Goal: Task Accomplishment & Management: Use online tool/utility

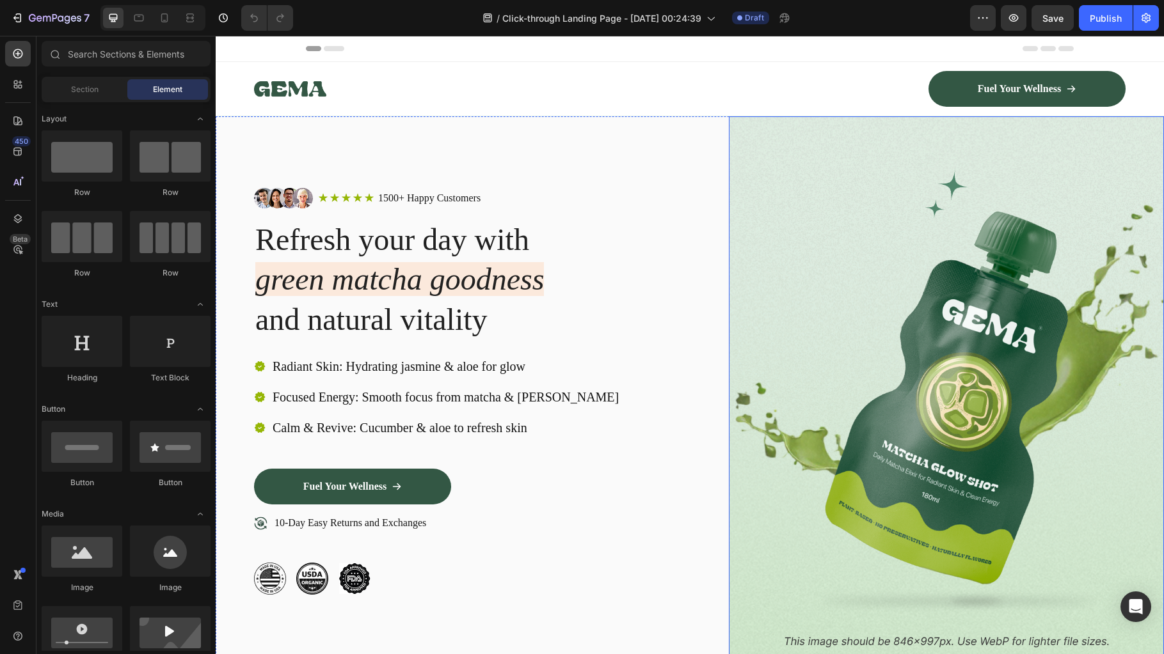
click at [882, 312] on img at bounding box center [946, 391] width 435 height 550
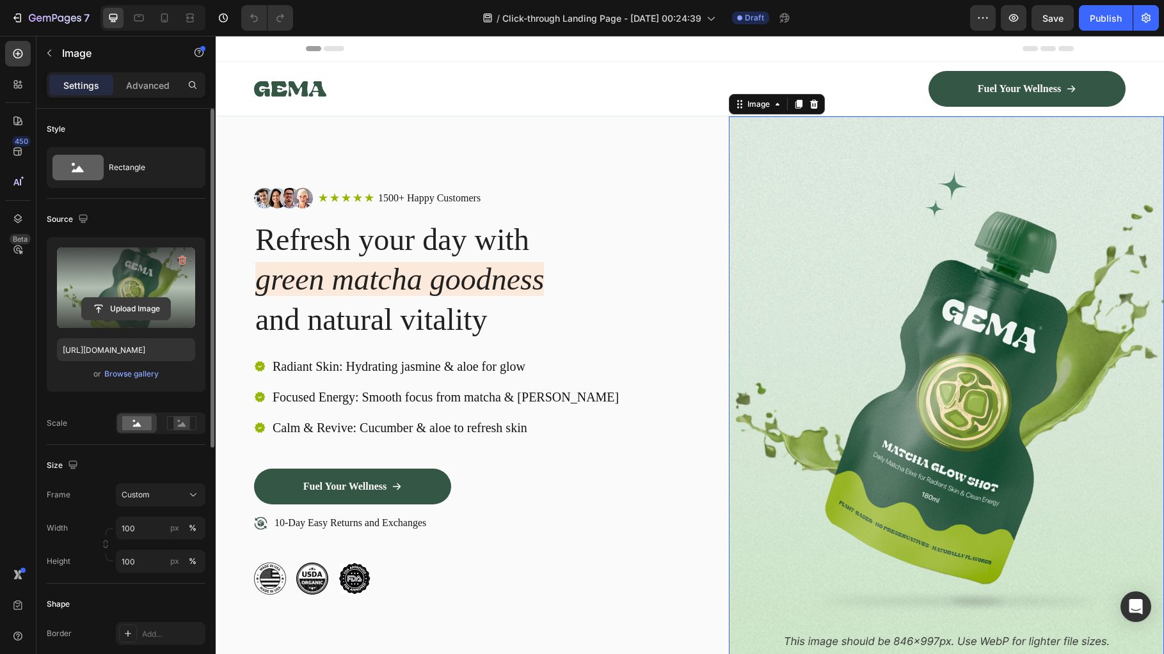
click at [126, 305] on input "file" at bounding box center [126, 309] width 88 height 22
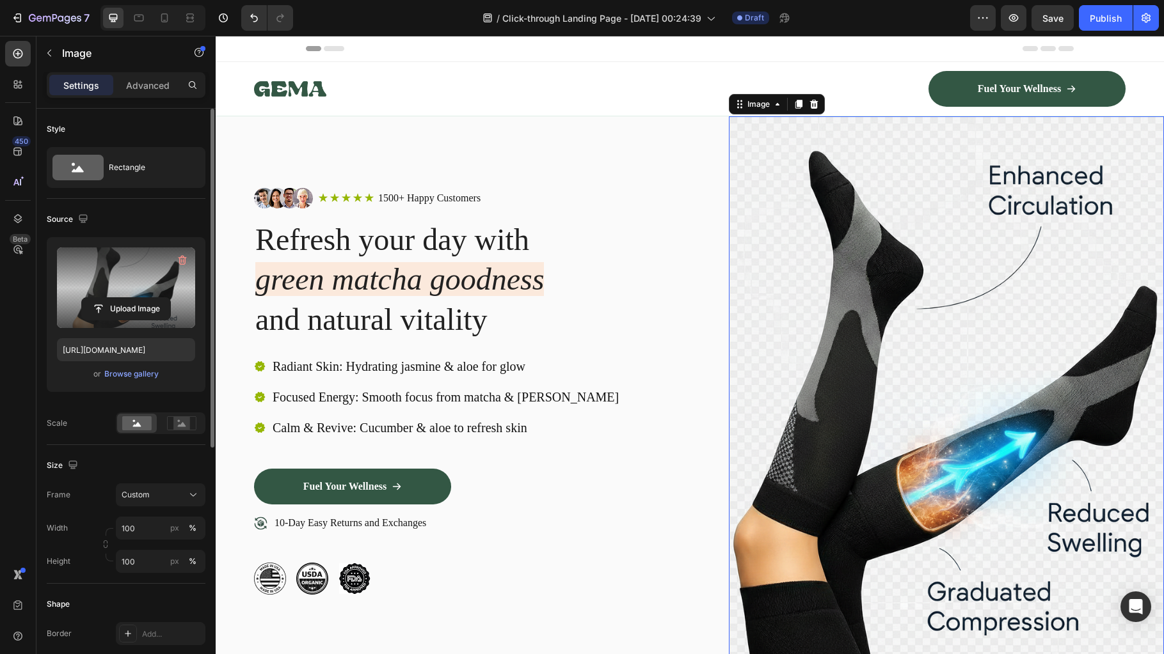
click at [912, 344] on img at bounding box center [946, 391] width 435 height 550
click at [128, 303] on input "file" at bounding box center [126, 309] width 88 height 22
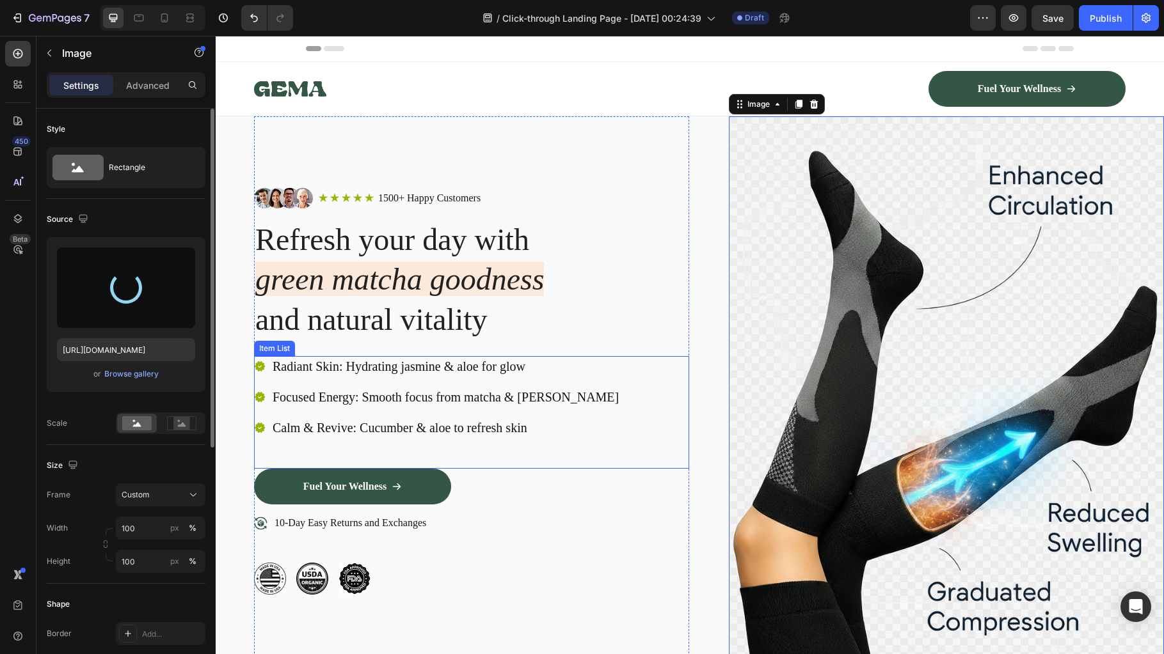
type input "[URL][DOMAIN_NAME]"
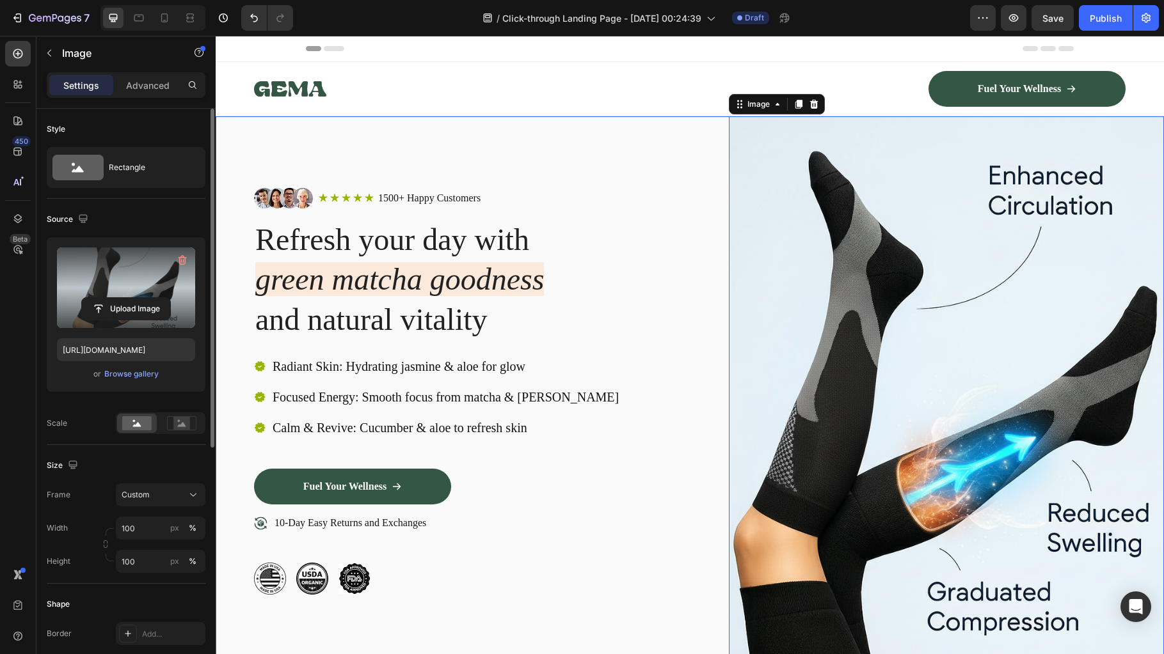
click at [235, 141] on div "Image Icon Icon Icon Icon Icon Icon List 1500+ Happy Customers Text Block Row R…" at bounding box center [690, 391] width 948 height 550
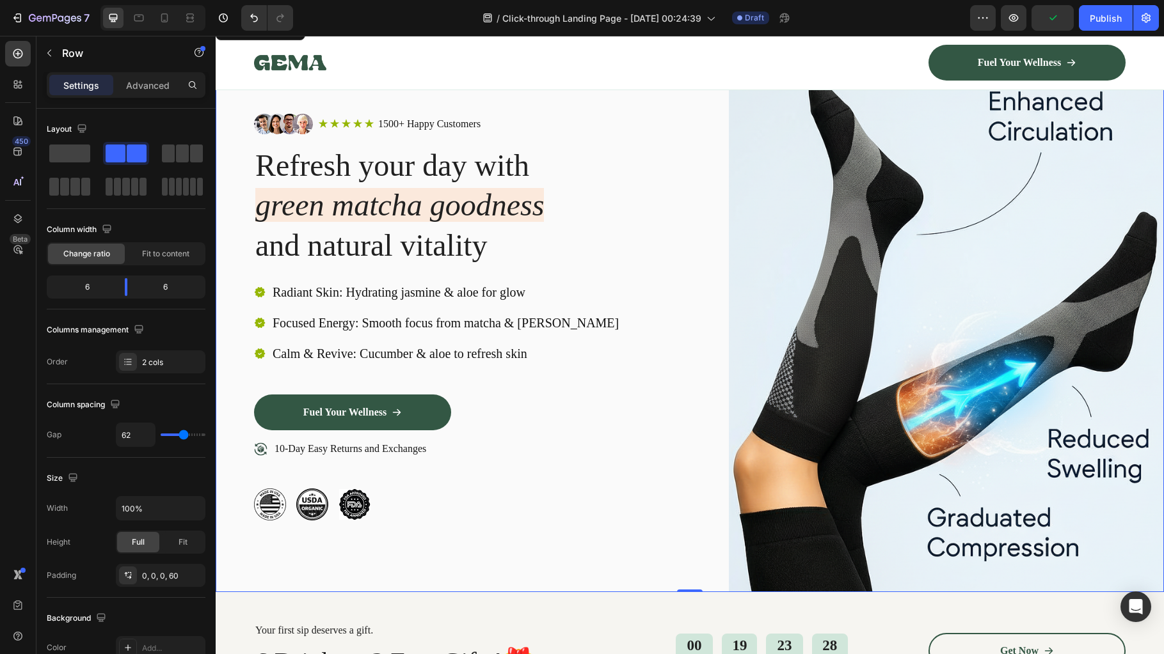
click at [239, 107] on div "Image Icon Icon Icon Icon Icon Icon List 1500+ Happy Customers Text Block Row R…" at bounding box center [690, 317] width 948 height 550
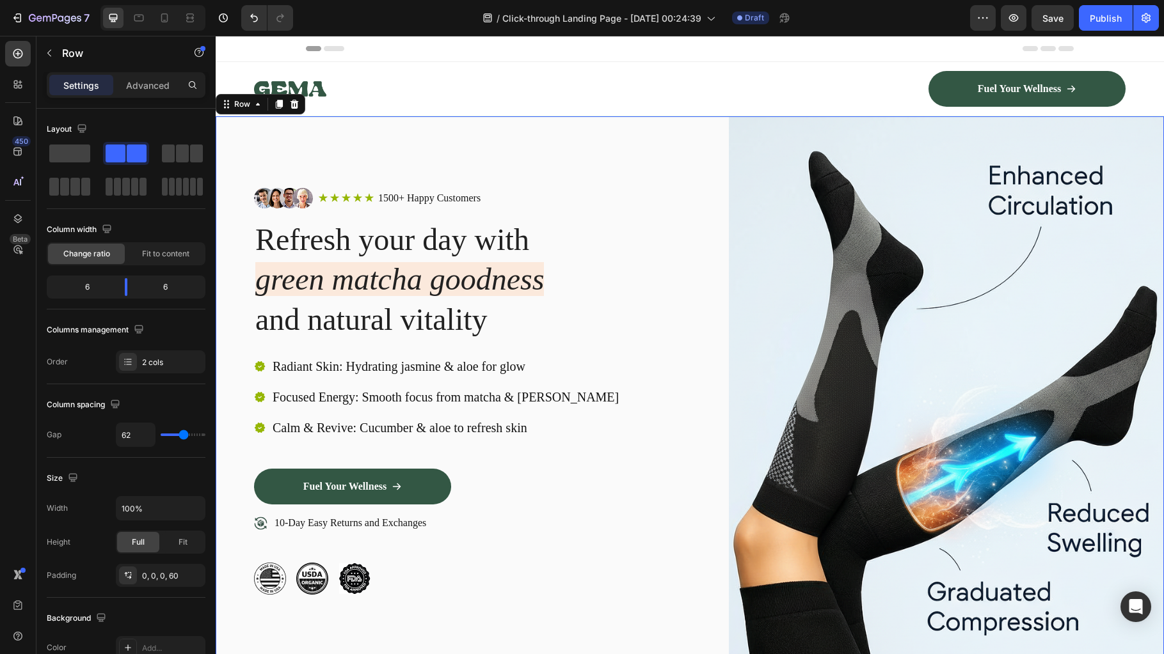
click at [241, 178] on div "Image Icon Icon Icon Icon Icon Icon List 1500+ Happy Customers Text Block Row R…" at bounding box center [690, 391] width 948 height 550
click at [138, 83] on p "Advanced" at bounding box center [148, 85] width 44 height 13
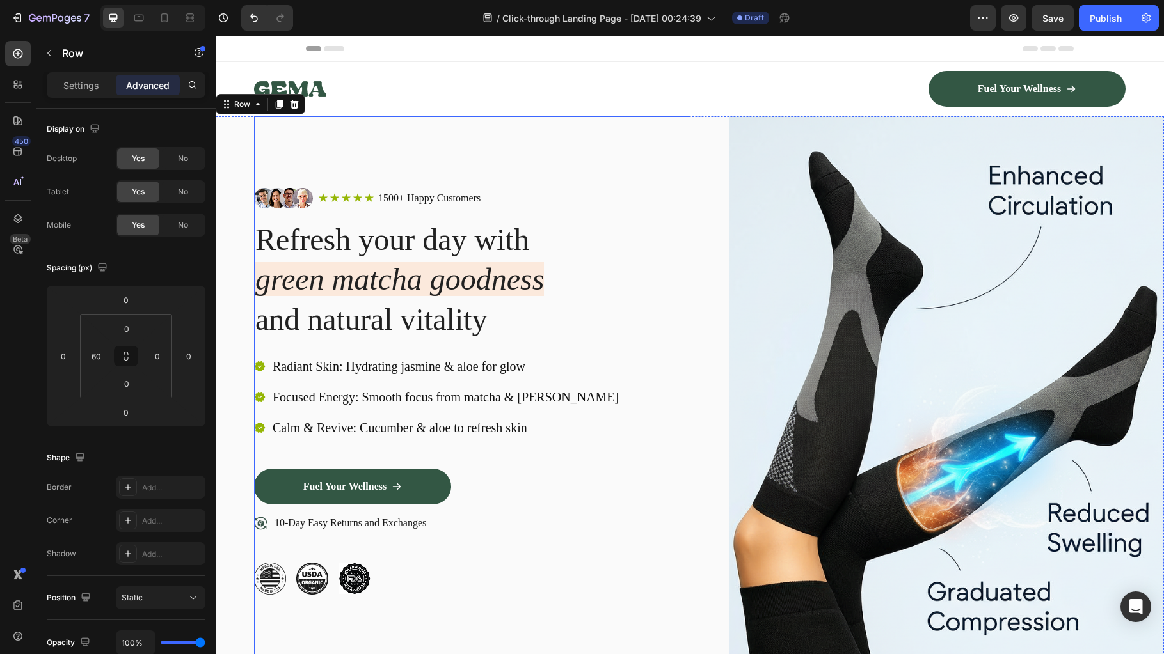
click at [466, 155] on div "Image Icon Icon Icon Icon Icon Icon List 1500+ Happy Customers Text Block Row R…" at bounding box center [471, 391] width 435 height 550
click at [232, 155] on div "Image Icon Icon Icon Icon Icon Icon List 1500+ Happy Customers Text Block Row R…" at bounding box center [690, 391] width 948 height 550
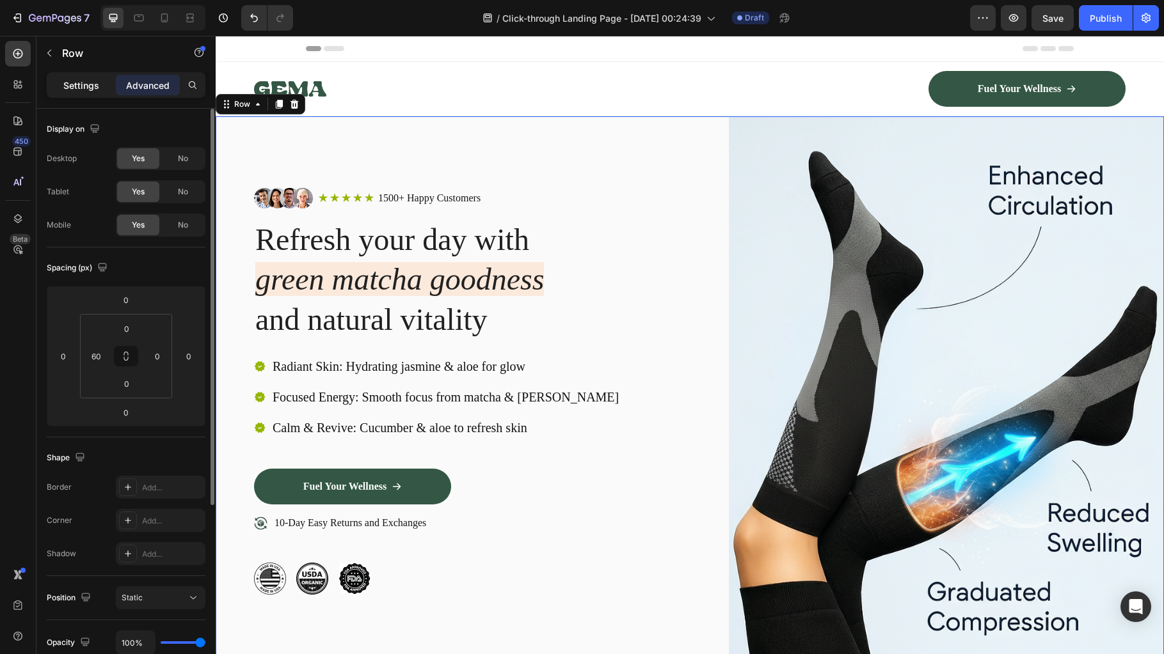
click at [73, 80] on p "Settings" at bounding box center [81, 85] width 36 height 13
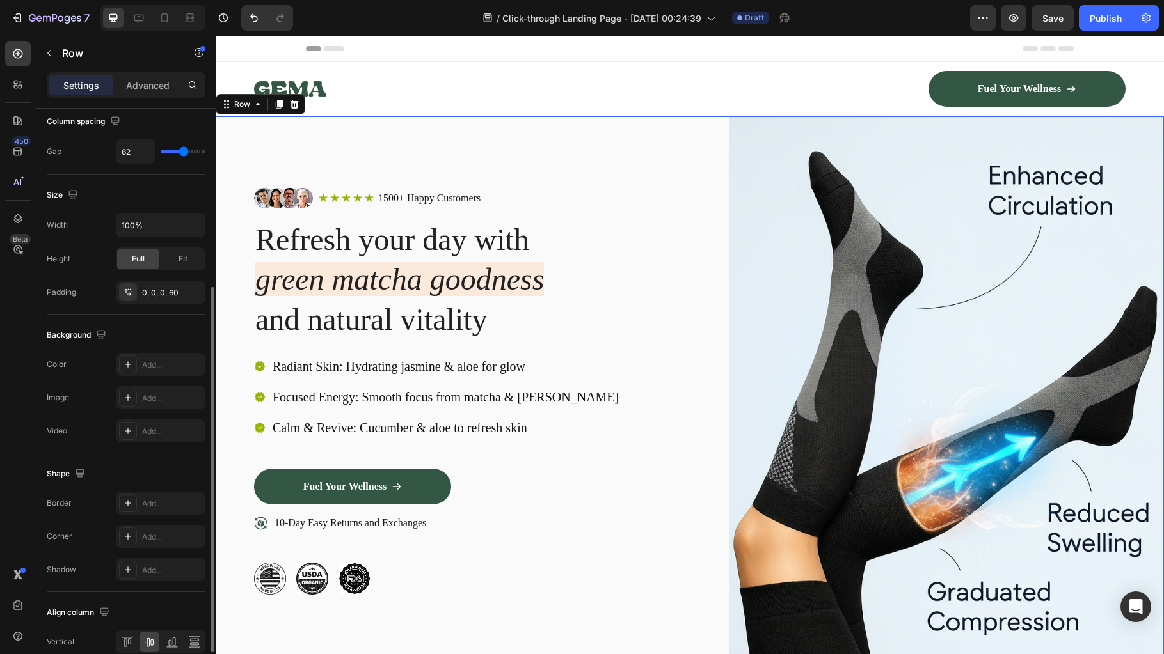
scroll to position [344, 0]
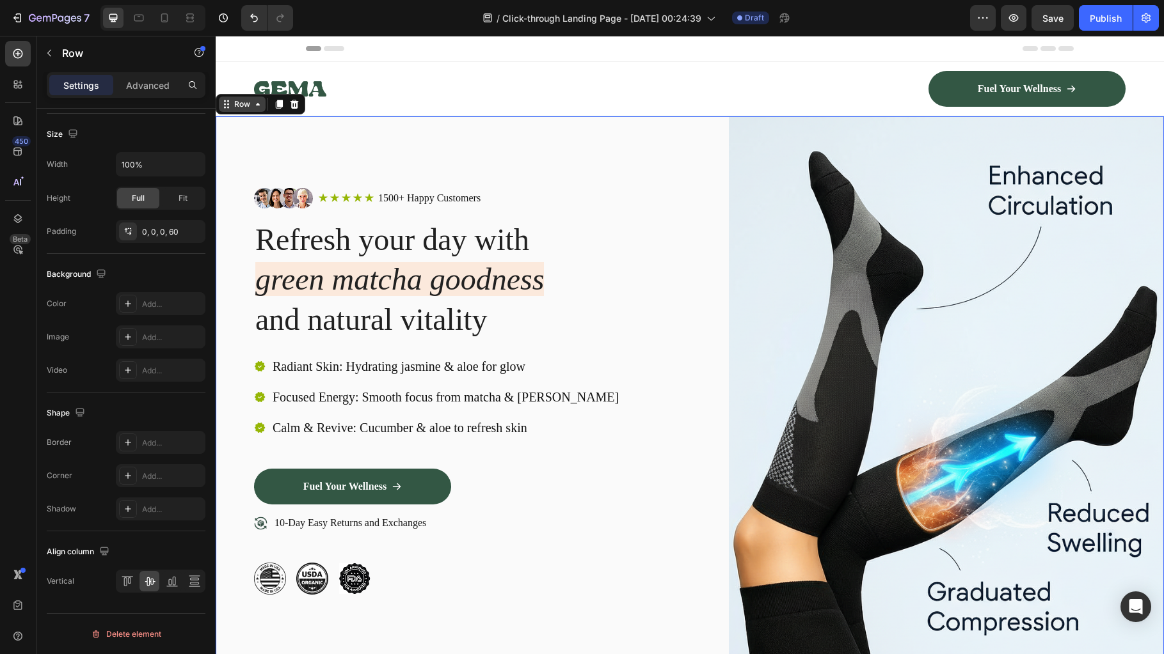
click at [241, 106] on div "Row" at bounding box center [242, 105] width 21 height 12
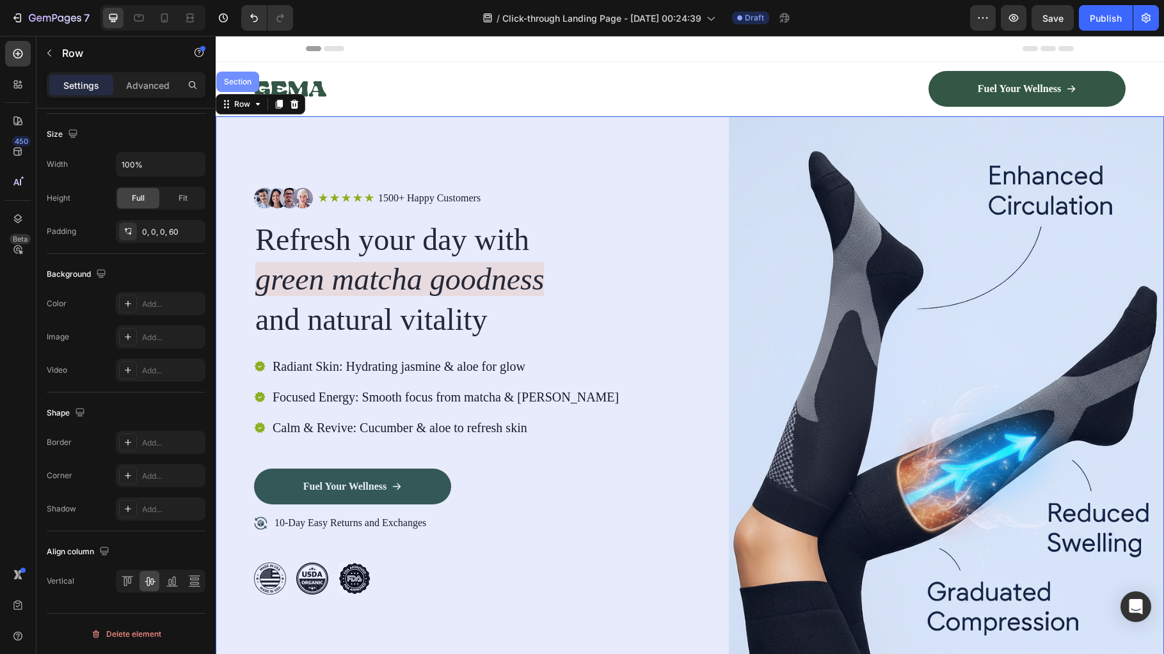
click at [242, 85] on div "Section" at bounding box center [237, 82] width 33 height 8
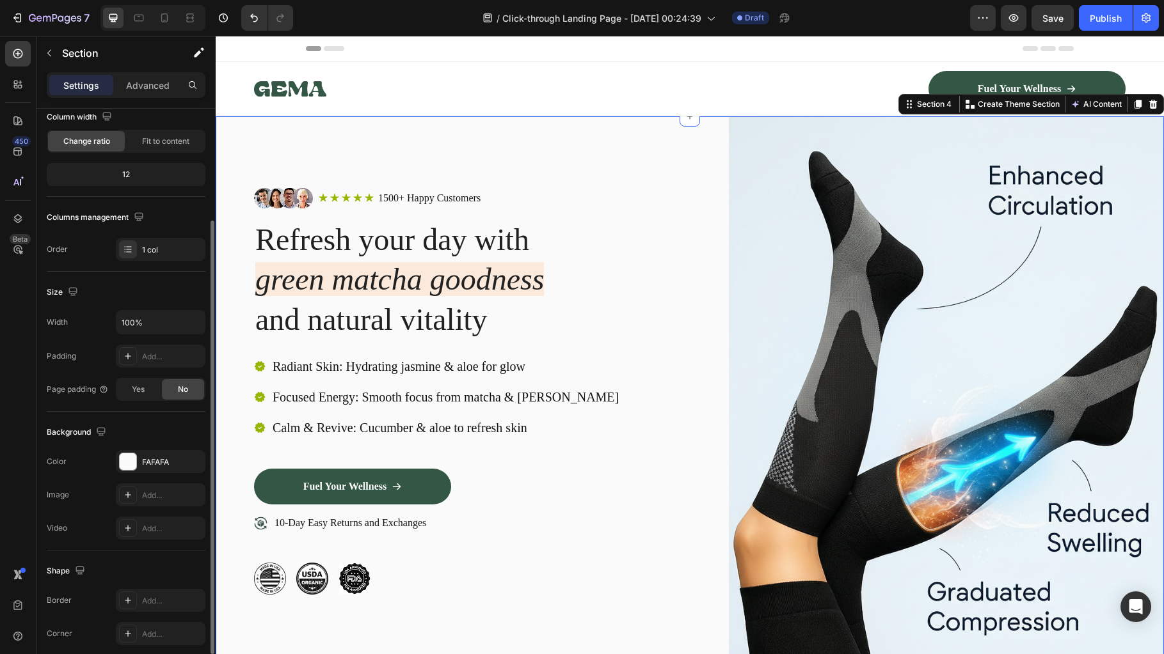
scroll to position [129, 0]
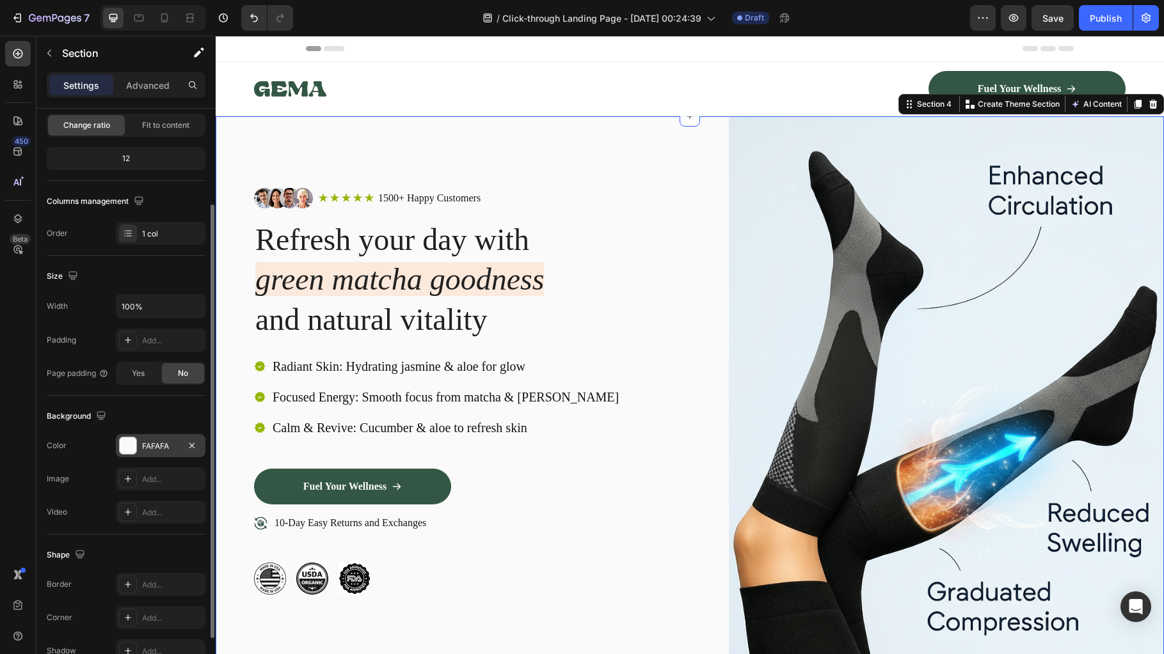
click at [133, 442] on div at bounding box center [128, 446] width 17 height 17
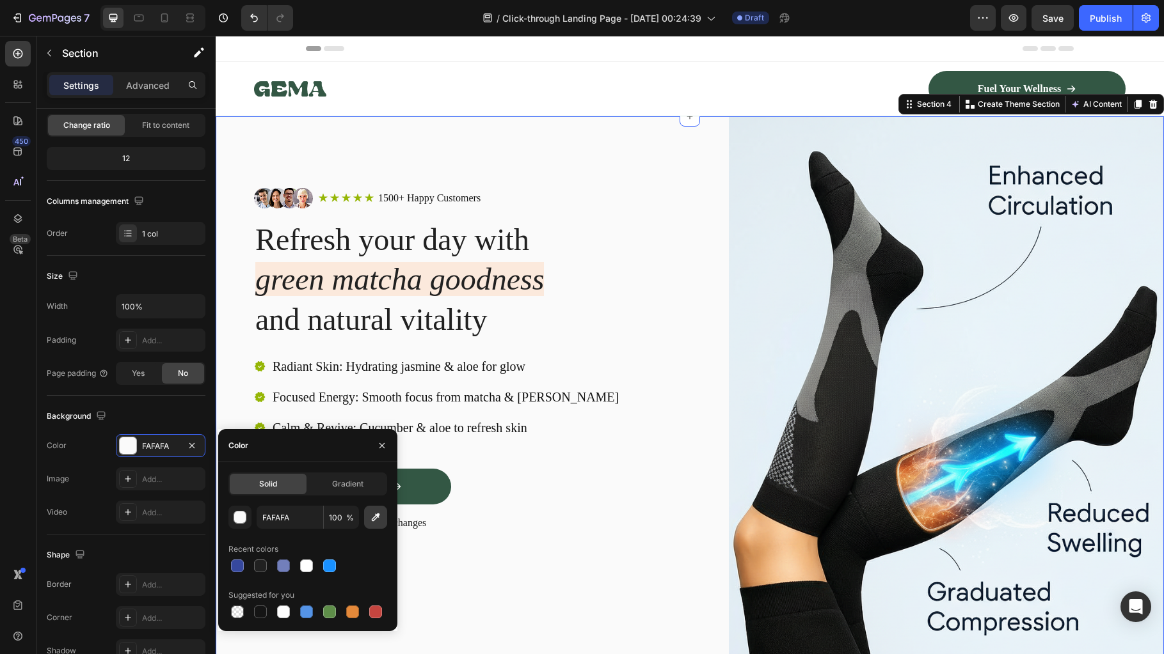
click at [375, 519] on icon "button" at bounding box center [375, 517] width 13 height 13
type input "E3F0F4"
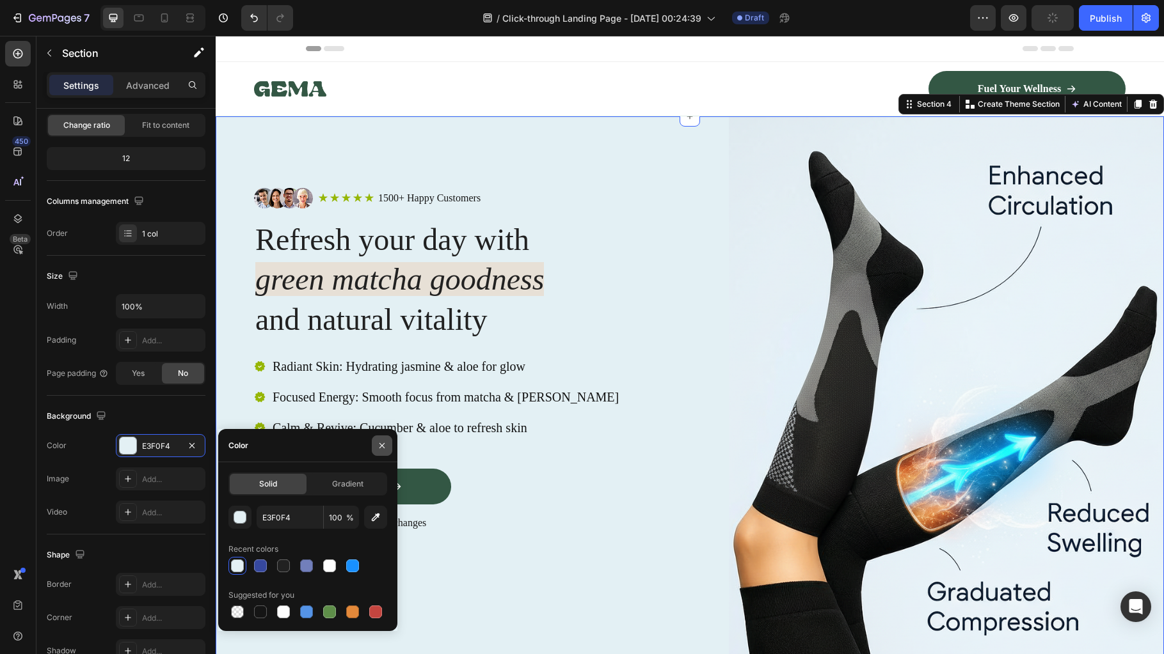
click at [382, 448] on icon "button" at bounding box center [382, 446] width 10 height 10
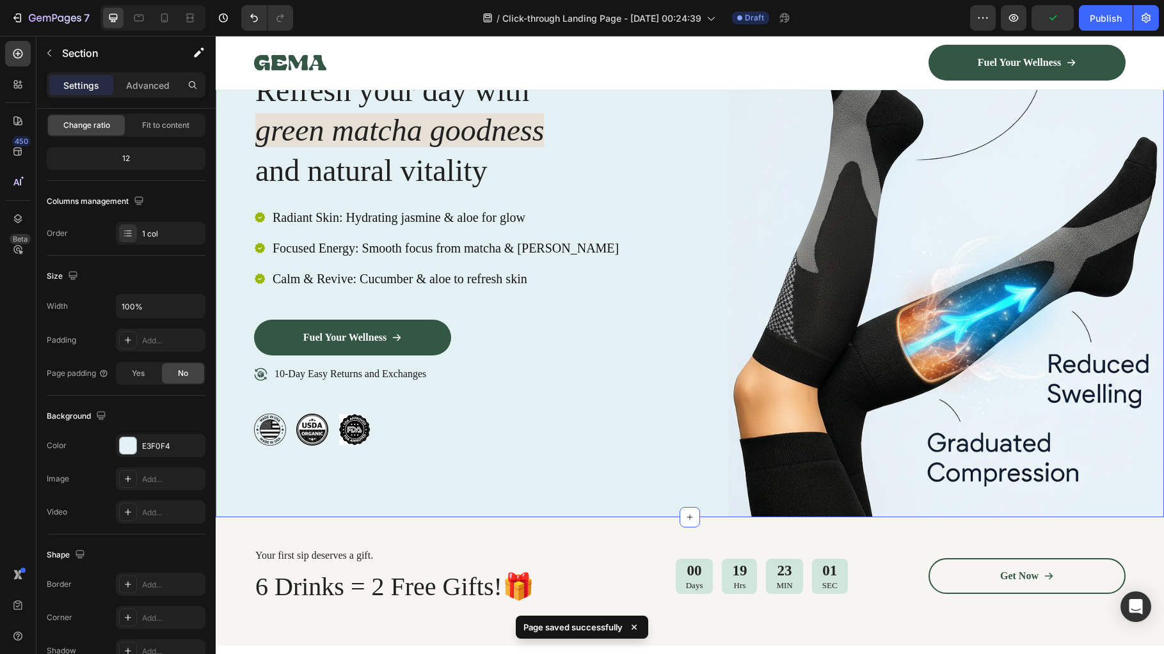
scroll to position [0, 0]
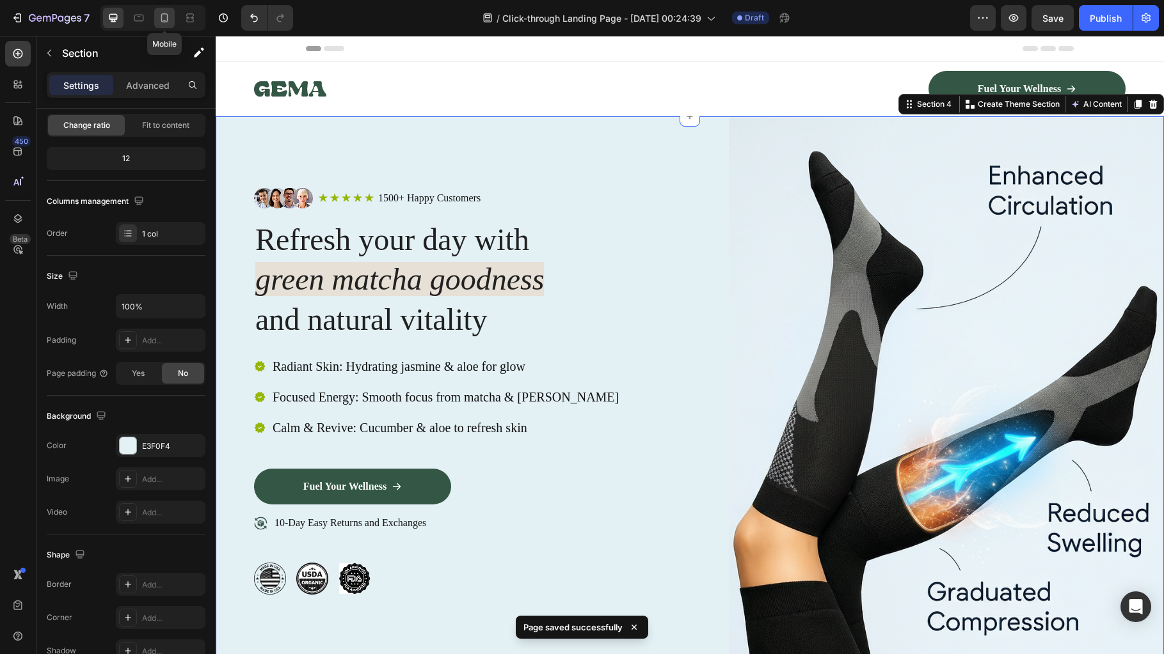
click at [164, 17] on icon at bounding box center [164, 18] width 13 height 13
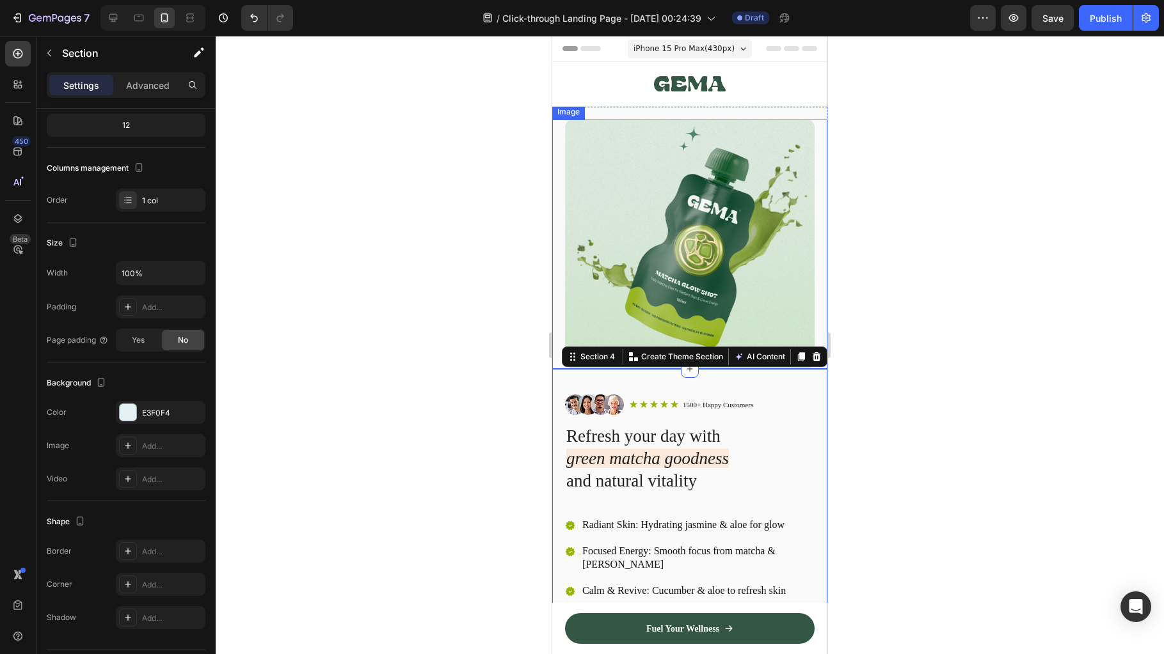
click at [649, 195] on img at bounding box center [690, 245] width 250 height 250
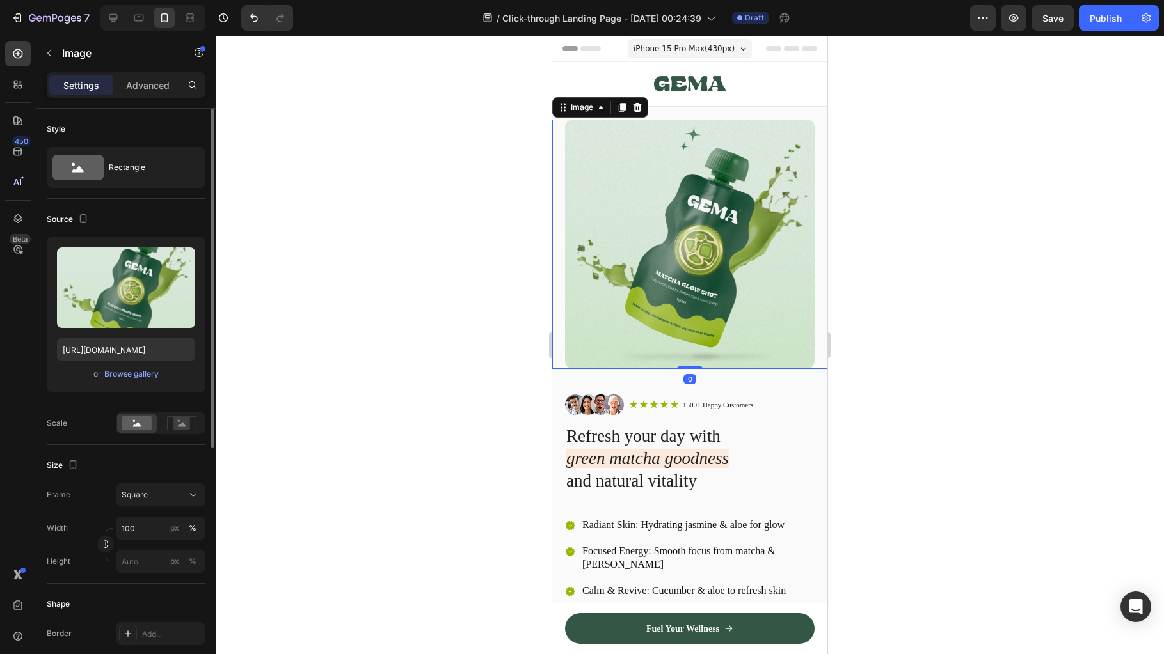
click at [649, 195] on img at bounding box center [690, 245] width 250 height 250
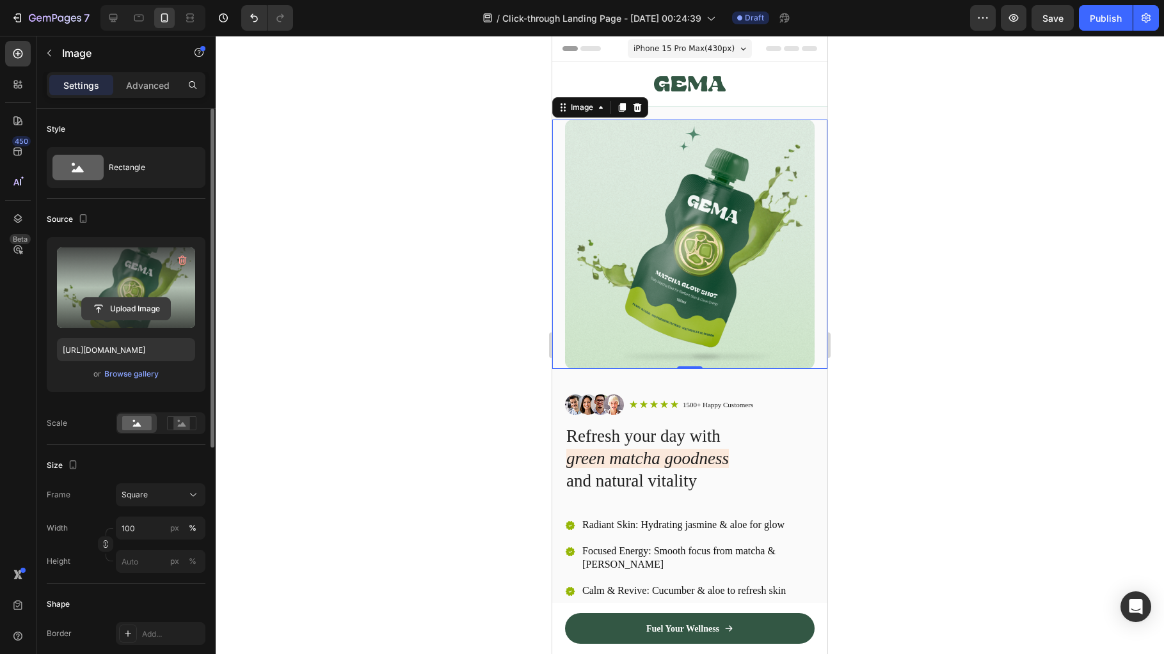
click at [131, 313] on input "file" at bounding box center [126, 309] width 88 height 22
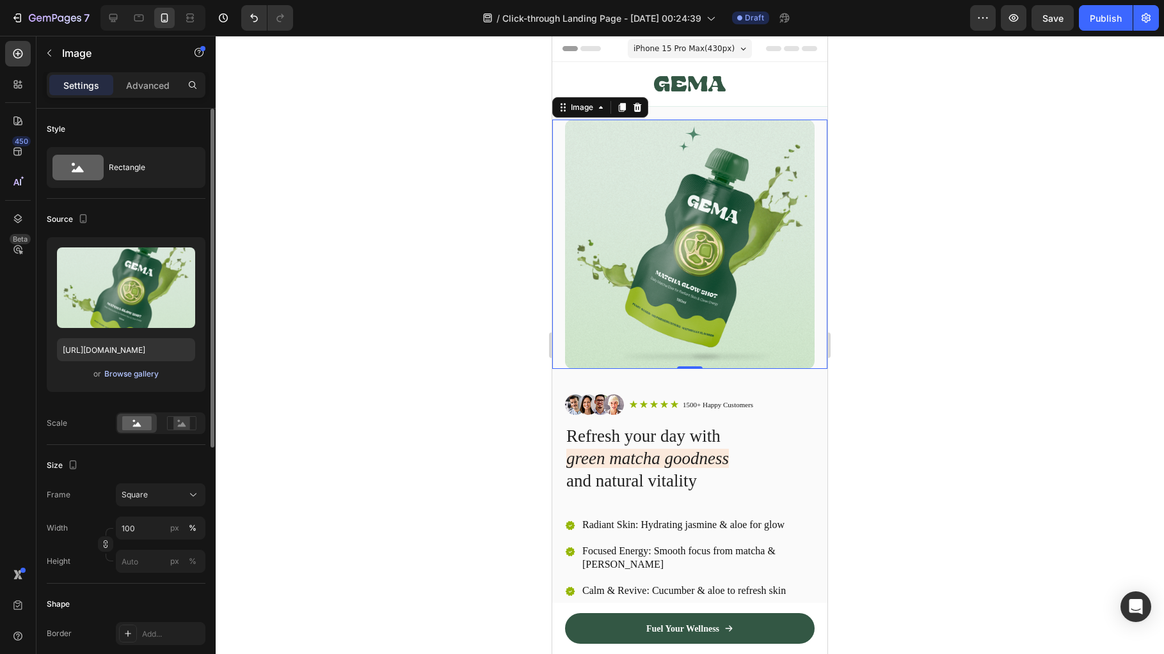
click at [129, 372] on div "Browse gallery" at bounding box center [131, 374] width 54 height 12
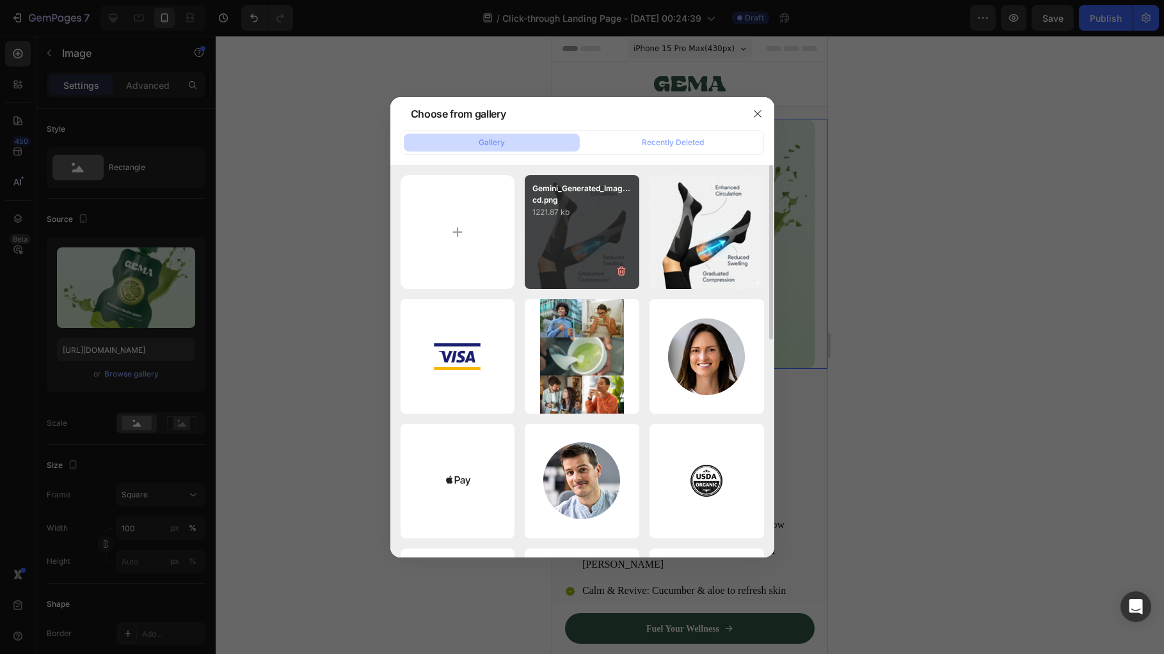
click at [593, 230] on div "Gemini_Generated_Imag...cd.png 1221.87 kb" at bounding box center [582, 232] width 115 height 115
type input "[URL][DOMAIN_NAME]"
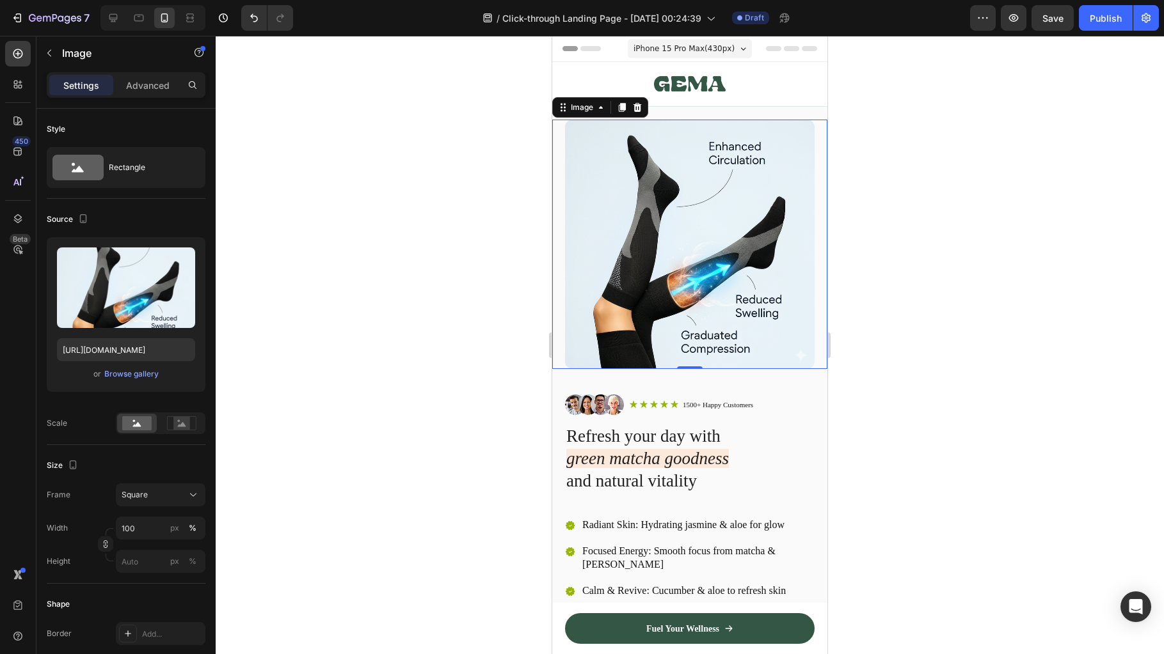
click at [933, 349] on div at bounding box center [690, 345] width 948 height 619
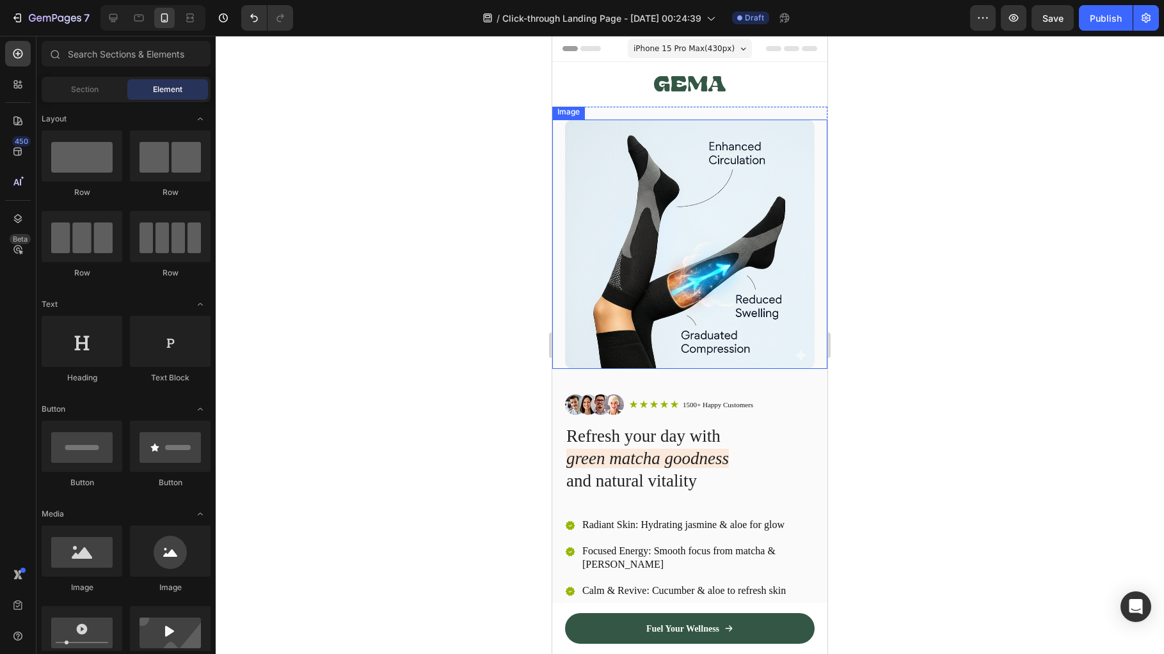
click at [558, 164] on div "Image" at bounding box center [689, 245] width 275 height 250
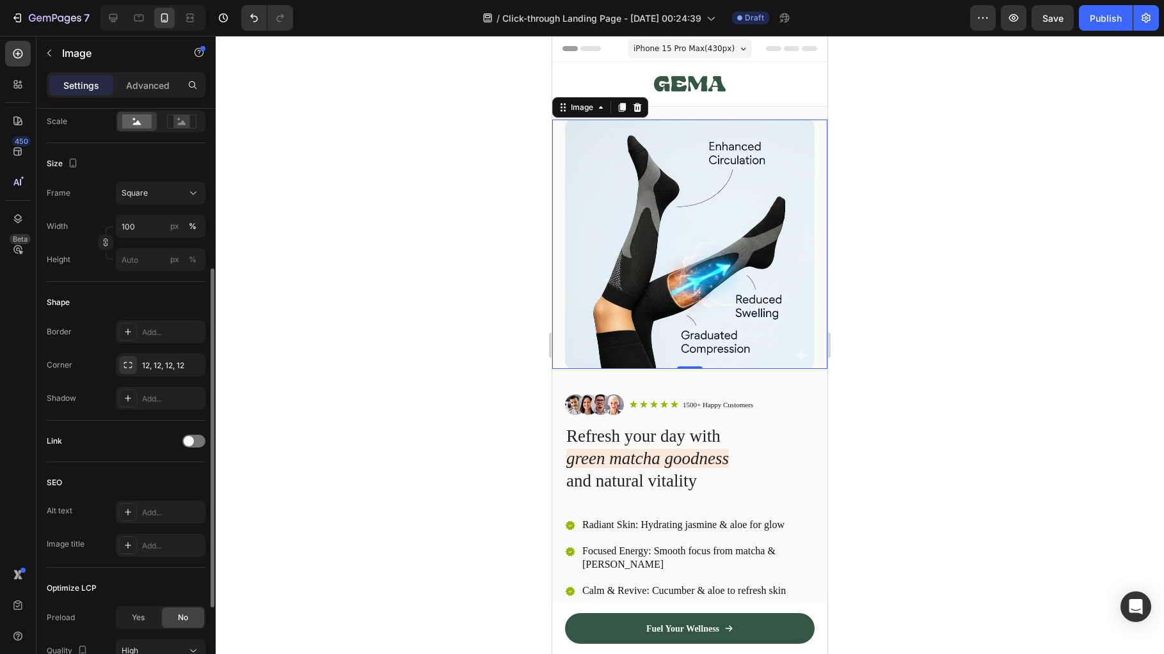
scroll to position [305, 0]
click at [192, 359] on icon "button" at bounding box center [192, 363] width 10 height 10
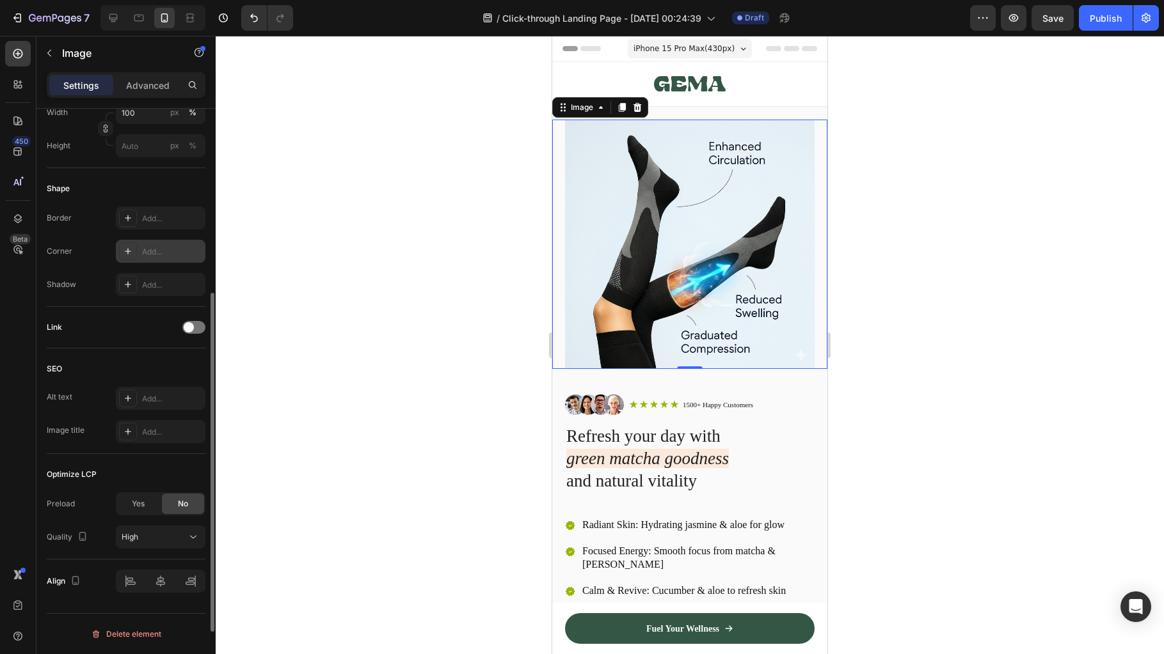
scroll to position [0, 0]
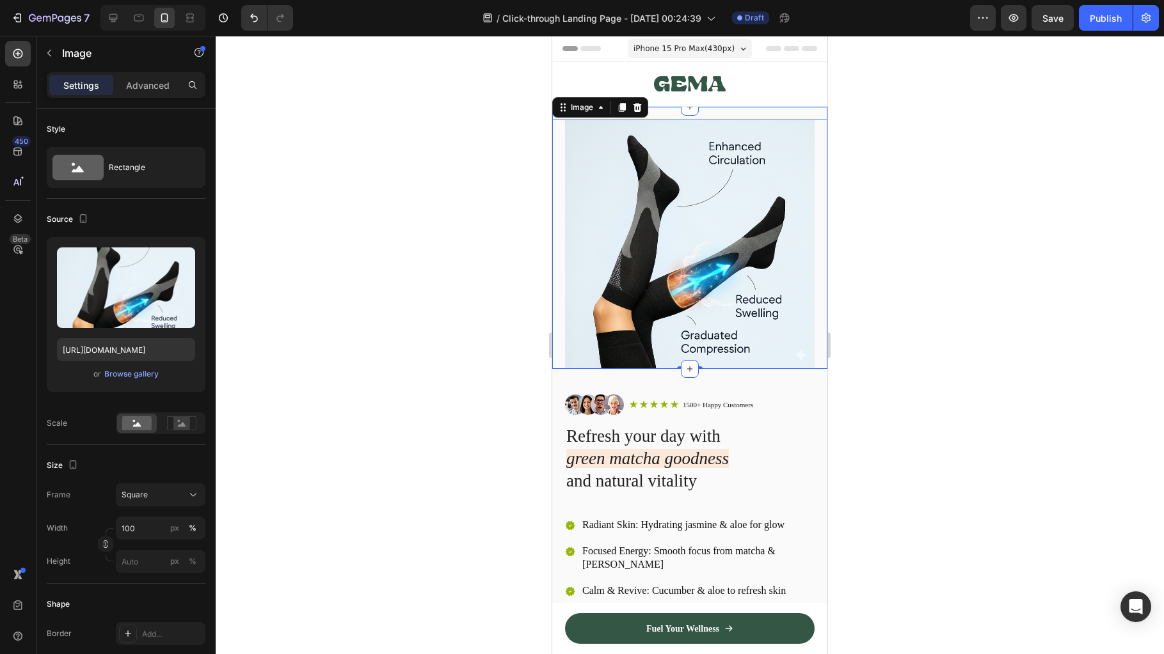
click at [814, 113] on div "Image 0 Section 3" at bounding box center [689, 238] width 275 height 262
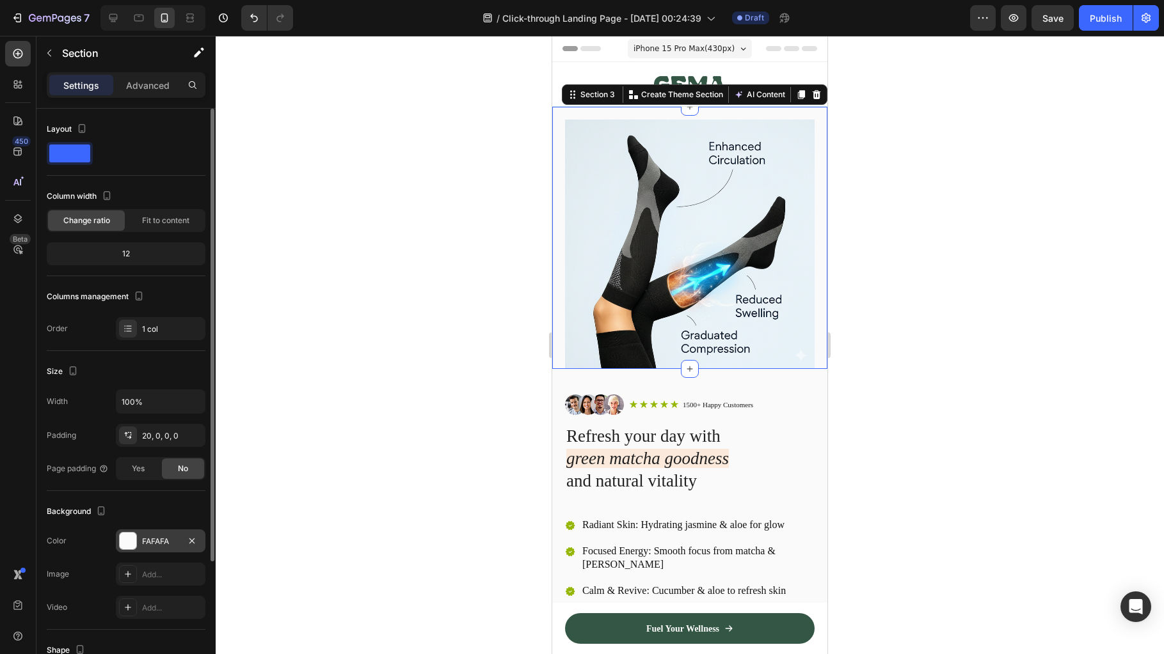
click at [130, 541] on div at bounding box center [128, 541] width 17 height 17
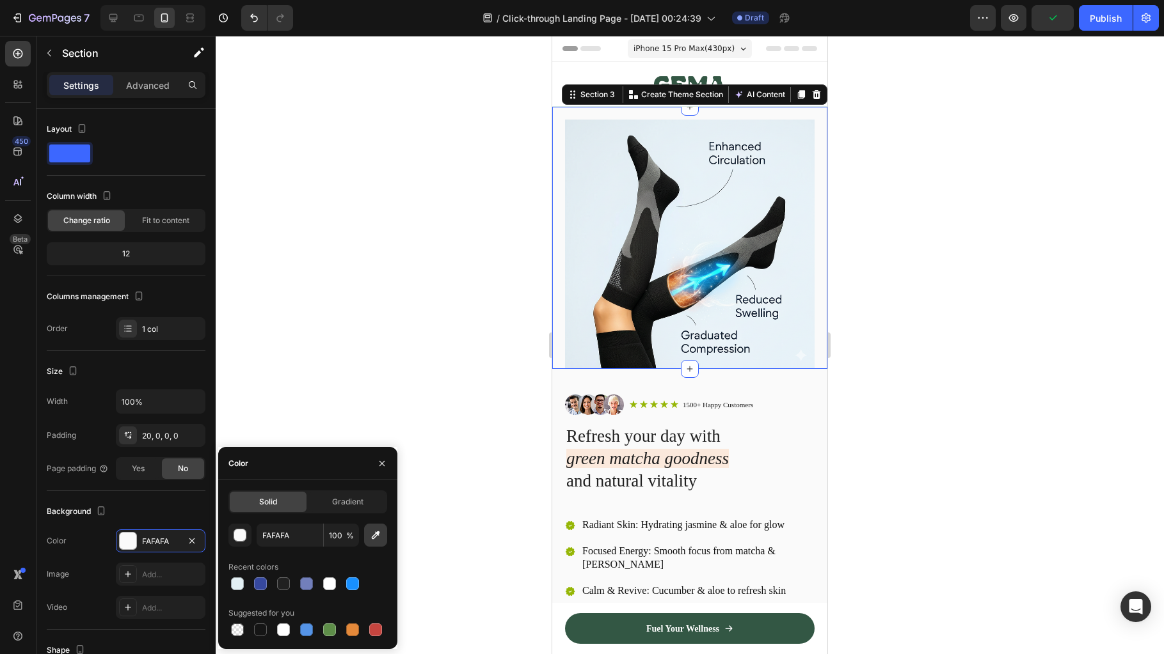
click at [373, 543] on button "button" at bounding box center [375, 535] width 23 height 23
type input "E3F0F4"
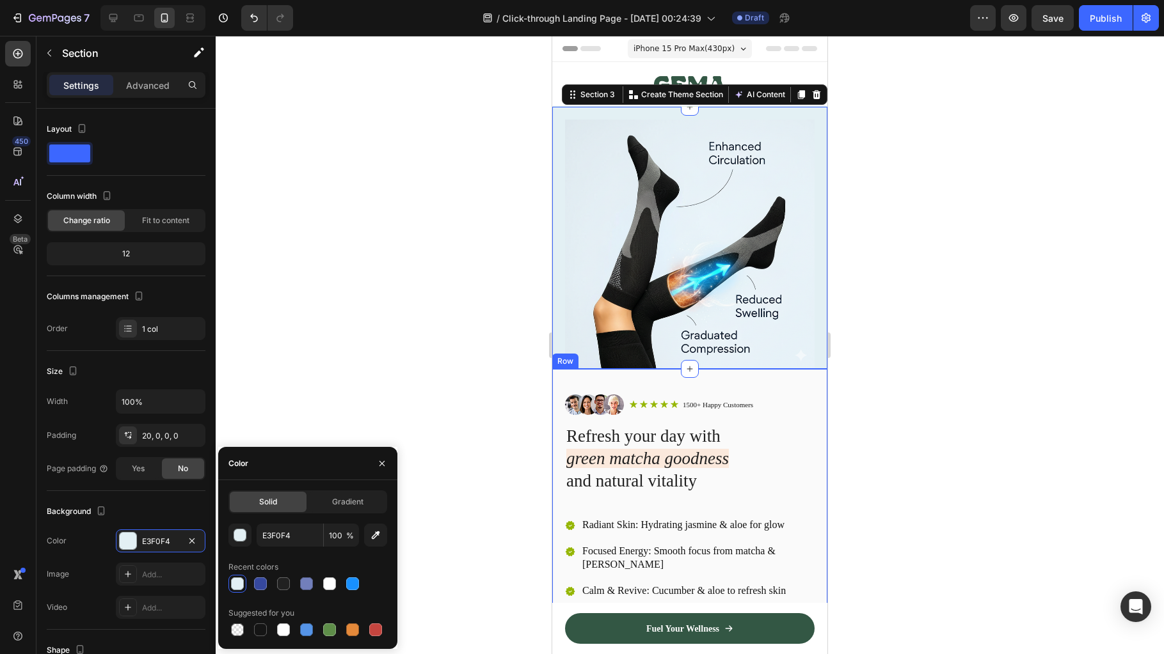
click at [559, 390] on div "Image Icon Icon Icon Icon Icon Icon List 1500+ Happy Customers Text Block Row R…" at bounding box center [689, 576] width 275 height 414
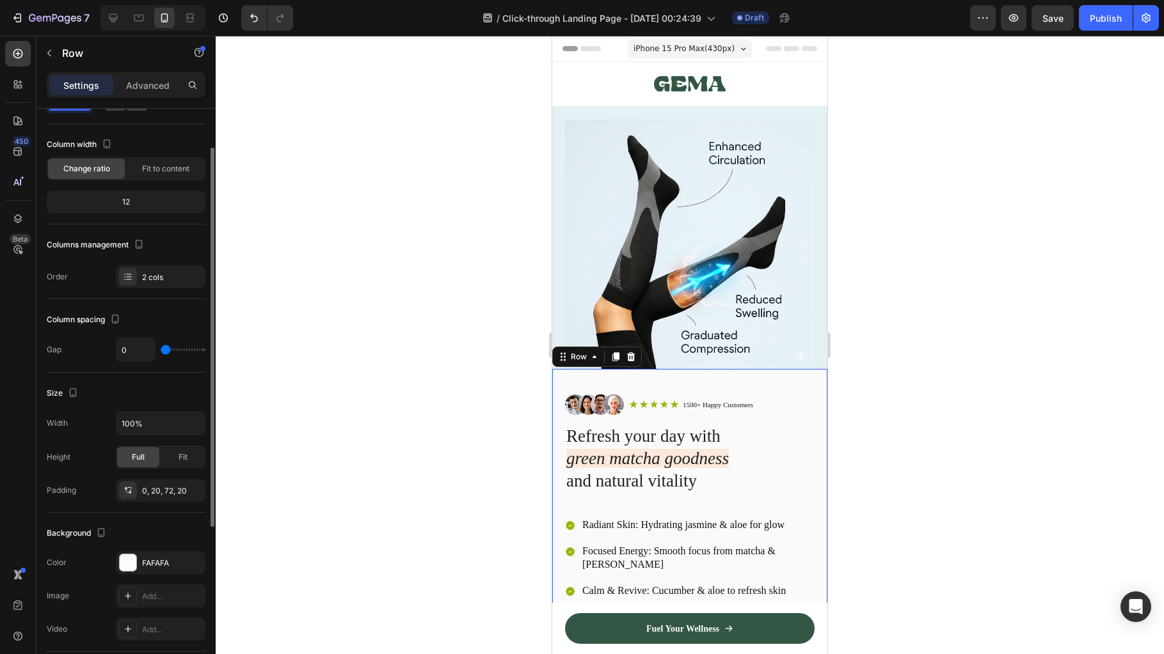
scroll to position [58, 0]
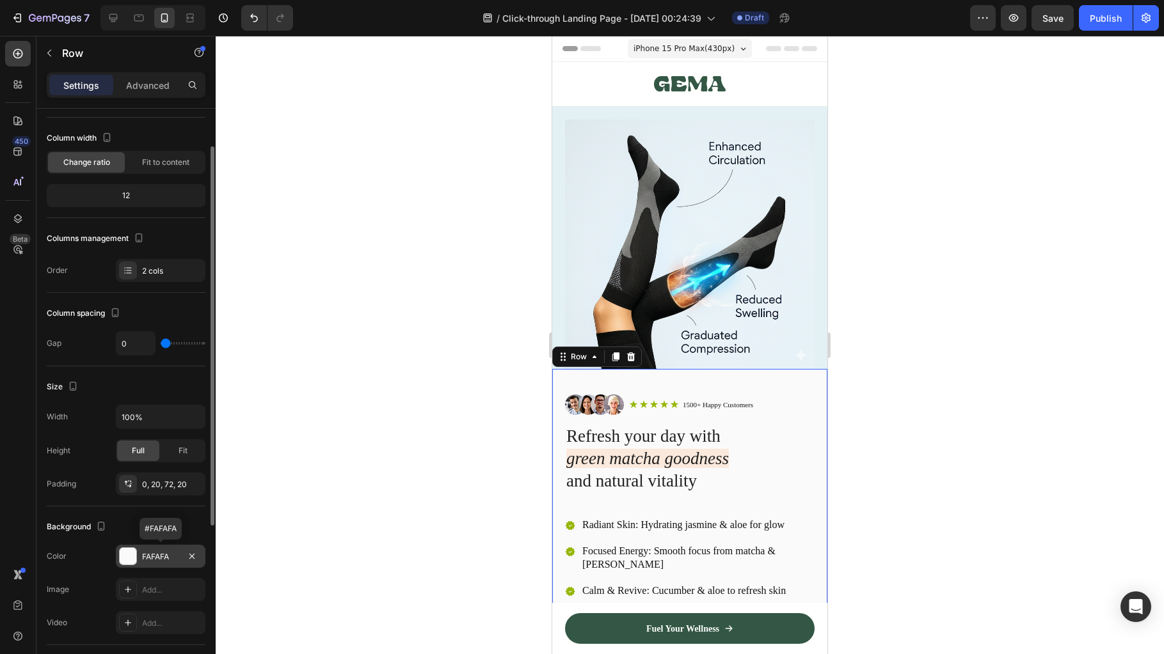
click at [129, 559] on div at bounding box center [128, 556] width 17 height 17
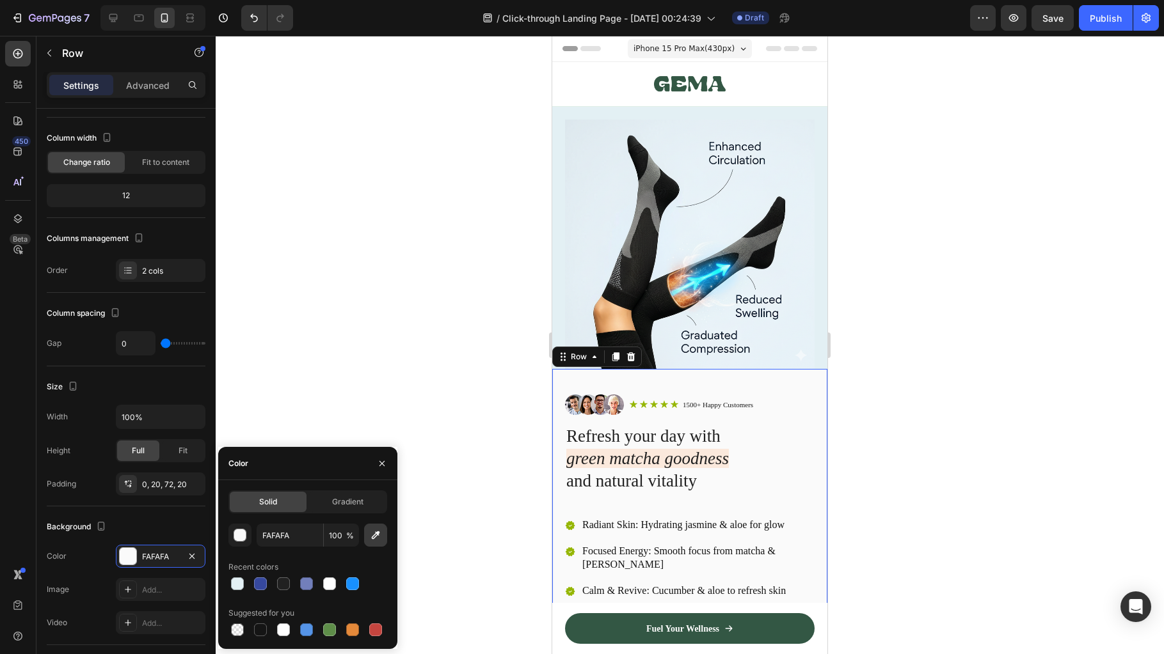
click at [372, 537] on icon "button" at bounding box center [375, 535] width 13 height 13
type input "E3F0F4"
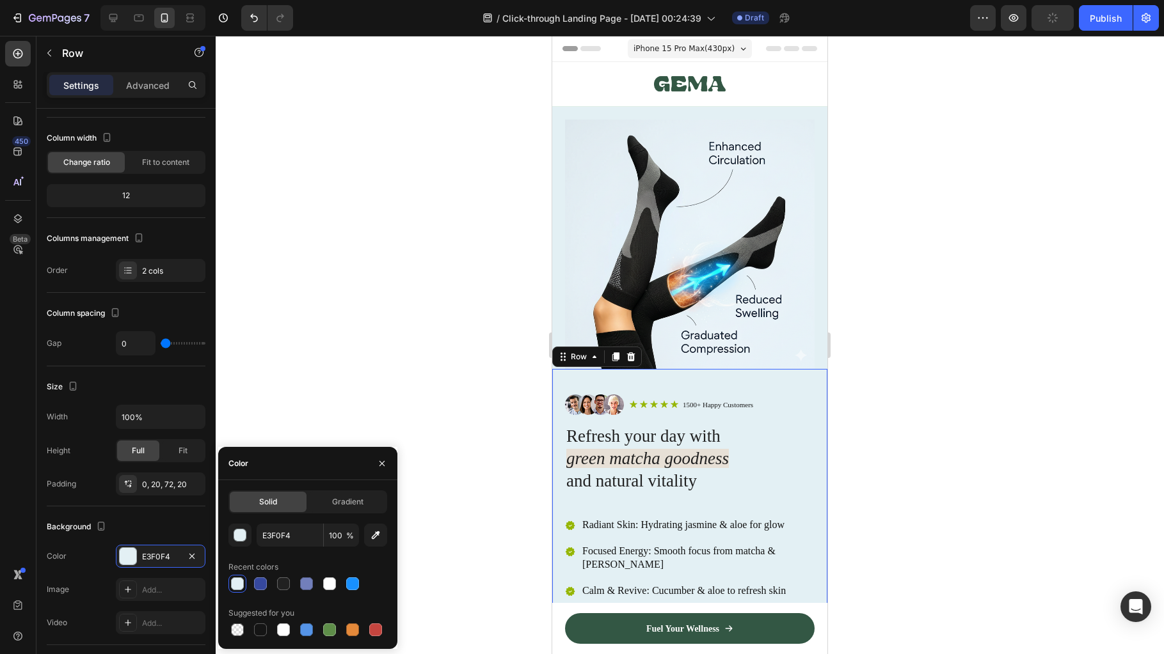
click at [955, 321] on div at bounding box center [690, 345] width 948 height 619
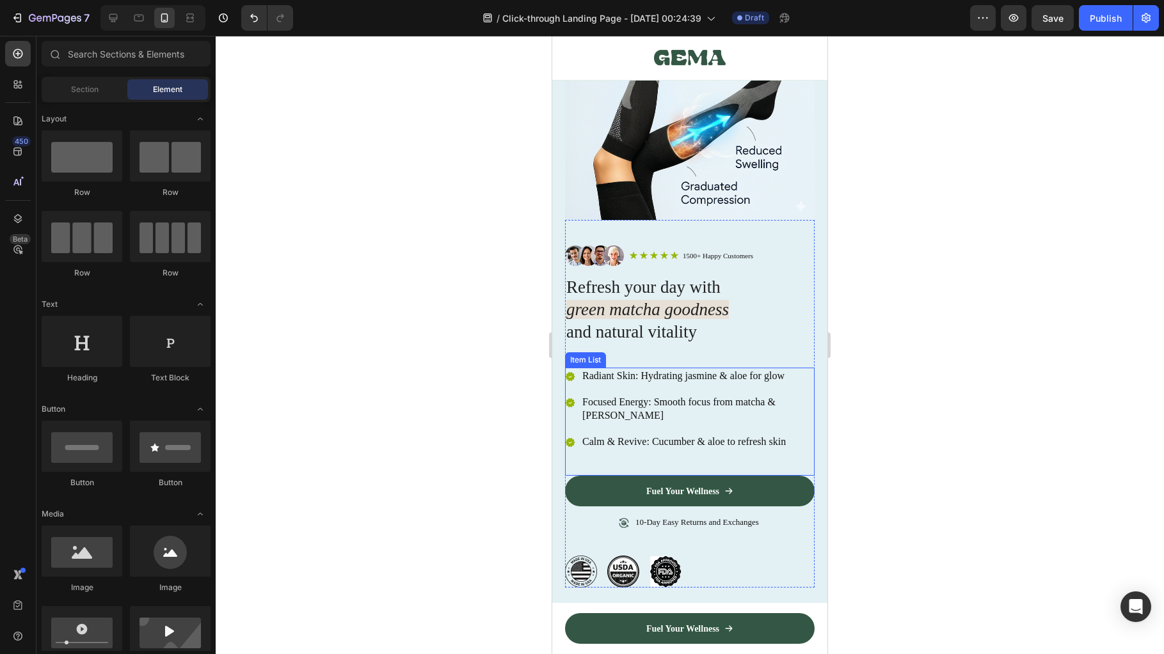
scroll to position [0, 0]
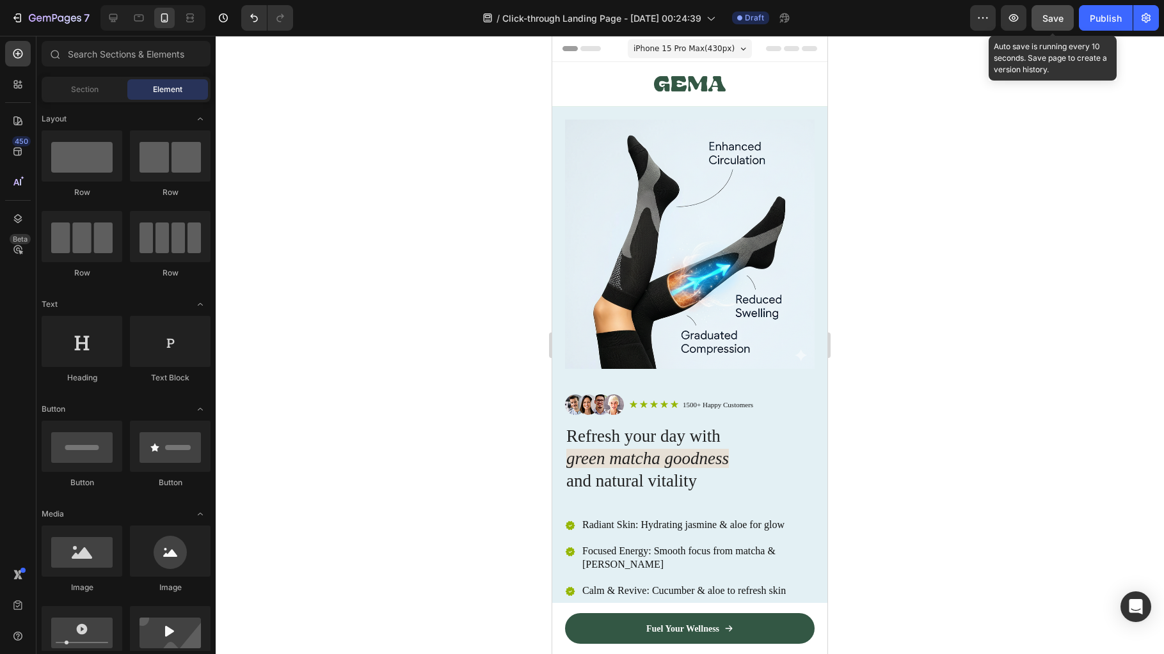
click at [1050, 26] on button "Save" at bounding box center [1052, 18] width 42 height 26
click at [116, 21] on icon at bounding box center [113, 18] width 13 height 13
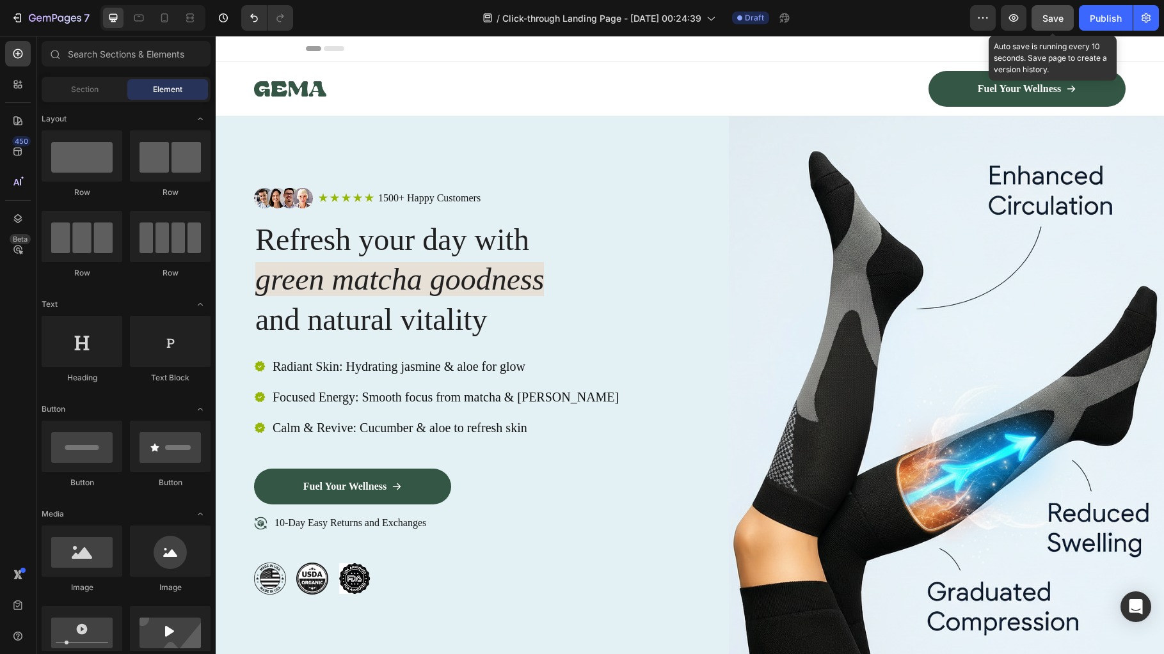
click at [1057, 19] on span "Save" at bounding box center [1052, 18] width 21 height 11
click at [1058, 21] on span "Save" at bounding box center [1052, 18] width 21 height 11
